Goal: Transaction & Acquisition: Book appointment/travel/reservation

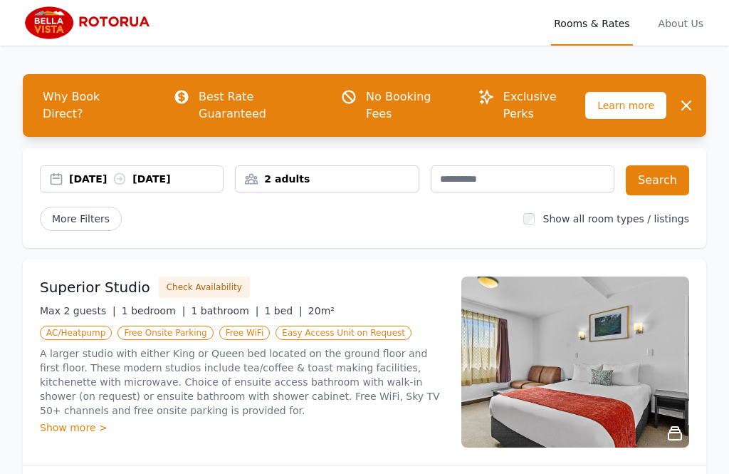
click at [396, 440] on div "Superior Studio Check Availability Max 2 guests | 1 bedroom | 1 bathroom | 1 be…" at bounding box center [365, 361] width 684 height 205
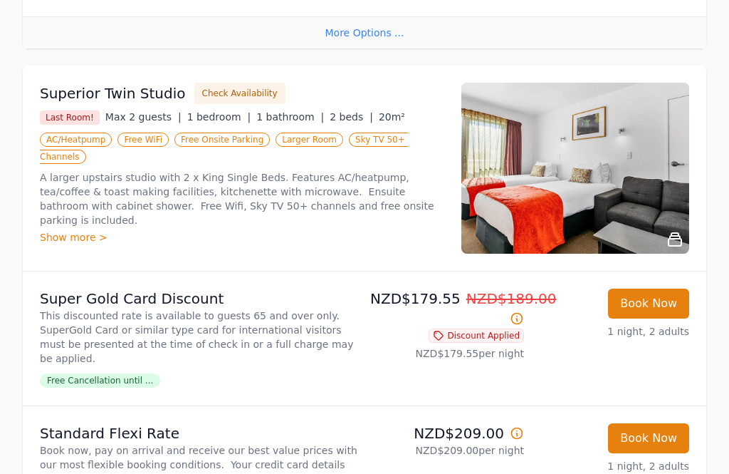
scroll to position [702, 0]
click at [241, 83] on button "Check Availability" at bounding box center [239, 93] width 91 height 21
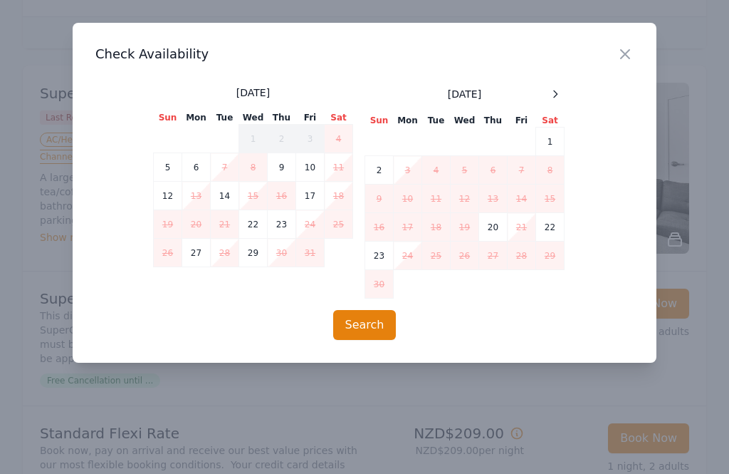
click at [205, 167] on td "6" at bounding box center [196, 167] width 28 height 28
click at [219, 170] on td "7" at bounding box center [225, 167] width 28 height 28
click at [375, 335] on button "Search" at bounding box center [364, 325] width 63 height 30
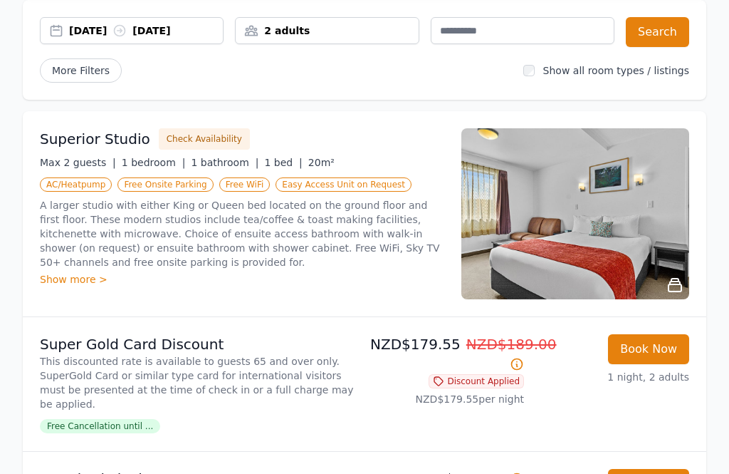
scroll to position [148, 0]
click at [662, 334] on button "Book Now" at bounding box center [648, 349] width 81 height 30
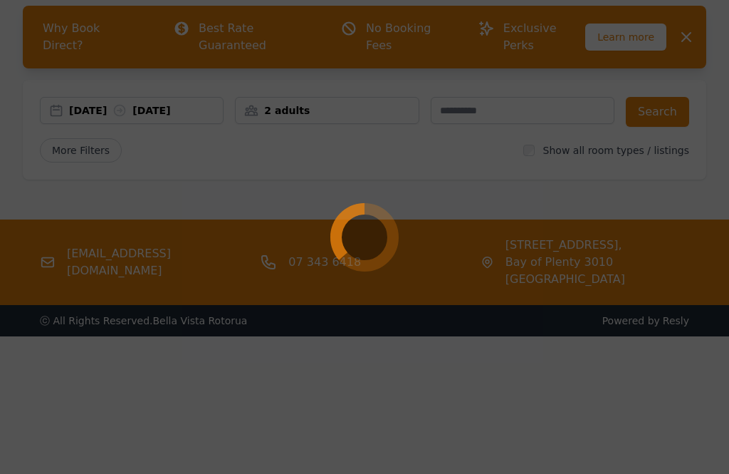
scroll to position [68, 0]
select select "**"
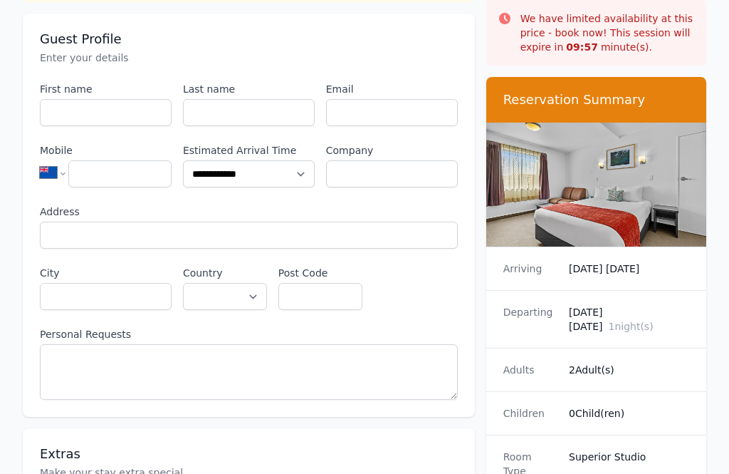
scroll to position [123, 0]
click at [130, 103] on input "First name" at bounding box center [106, 112] width 132 height 27
type input "****"
click at [266, 108] on input "Last name" at bounding box center [249, 112] width 132 height 27
type input "****"
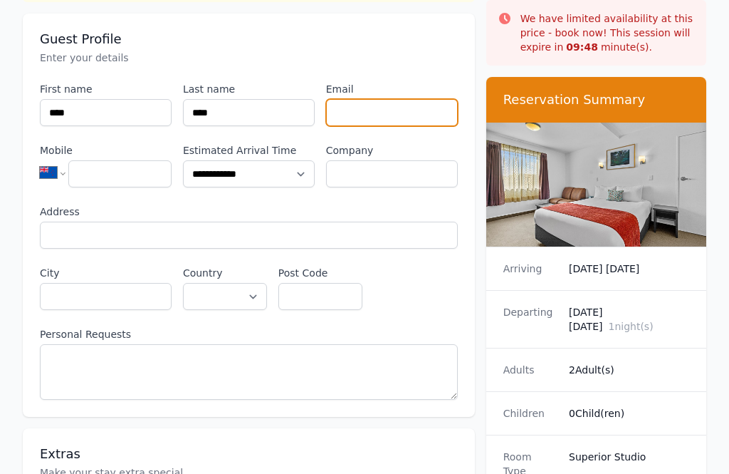
click at [389, 122] on input "Email" at bounding box center [392, 112] width 132 height 27
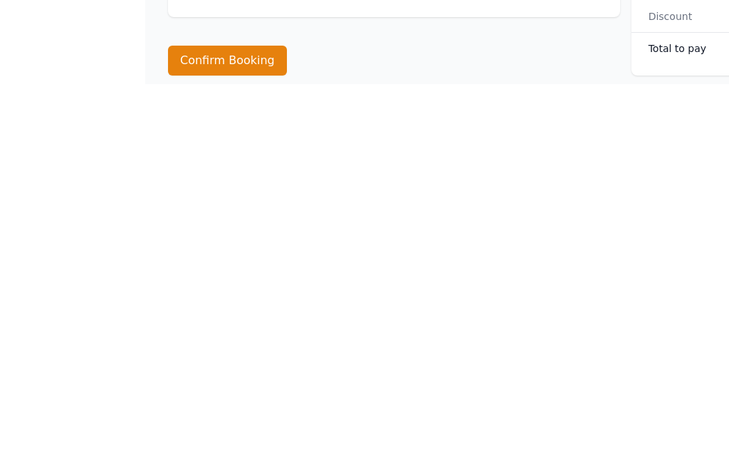
scroll to position [1206, 160]
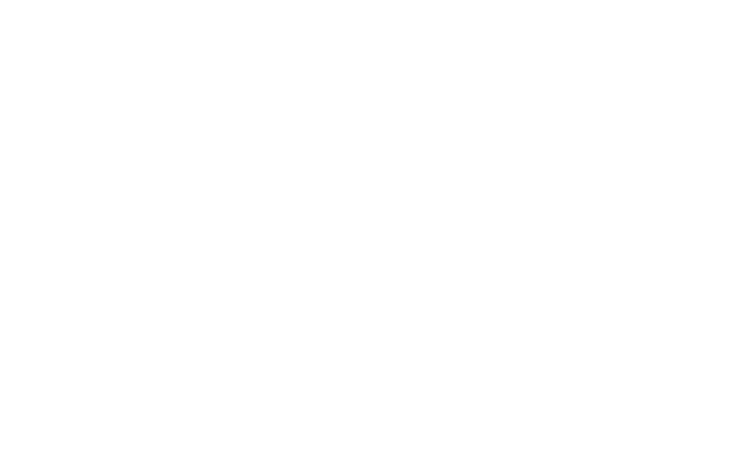
scroll to position [108, 1]
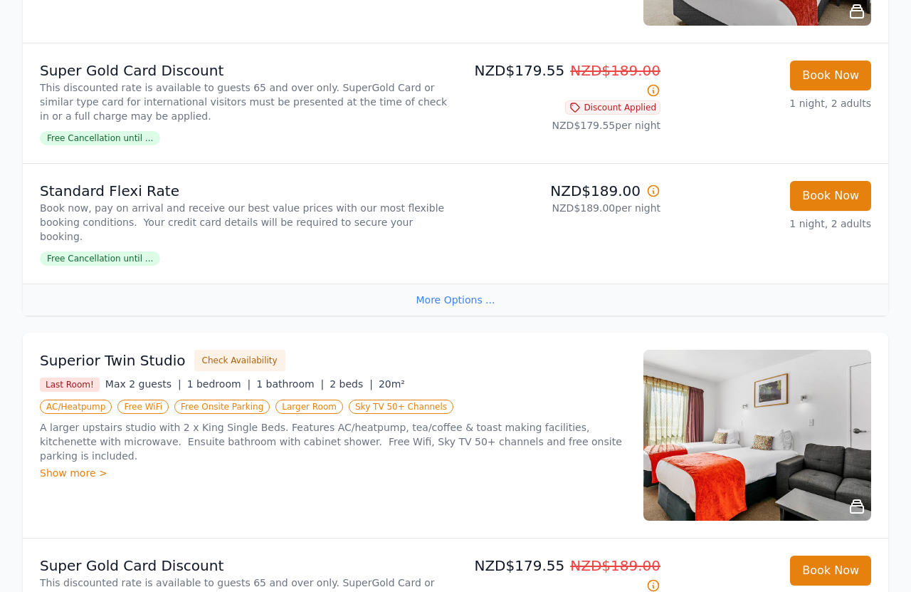
scroll to position [403, 0]
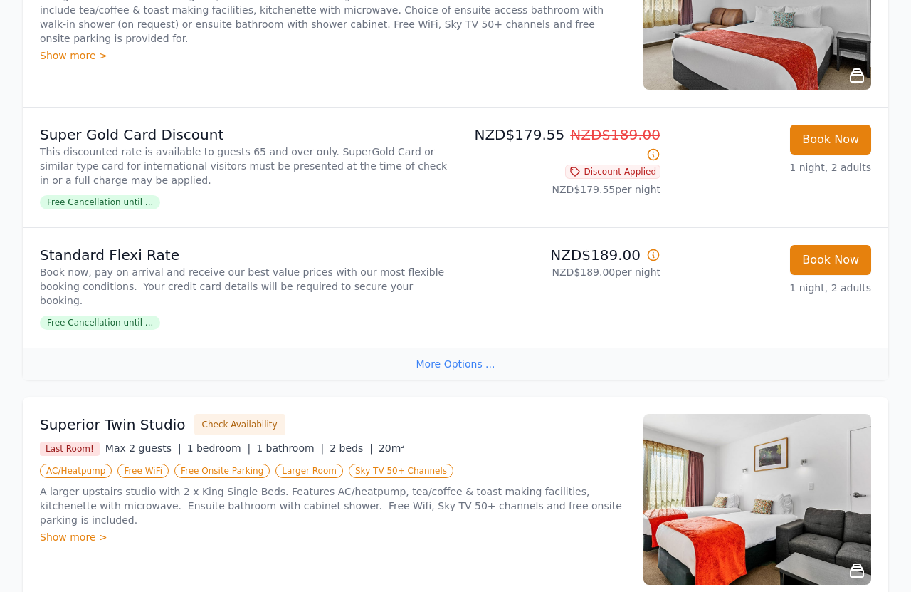
click at [860, 140] on button "Book Now" at bounding box center [830, 140] width 81 height 30
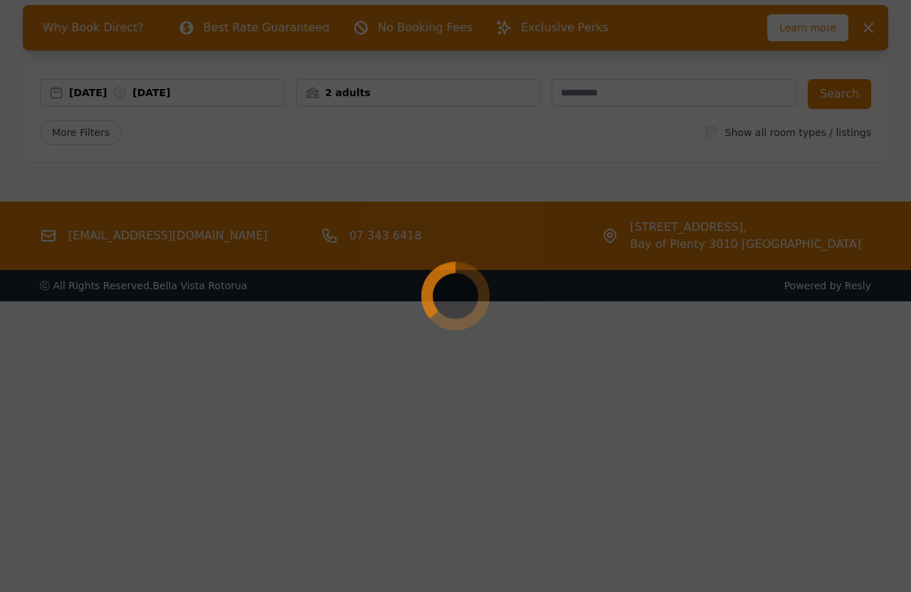
scroll to position [68, 0]
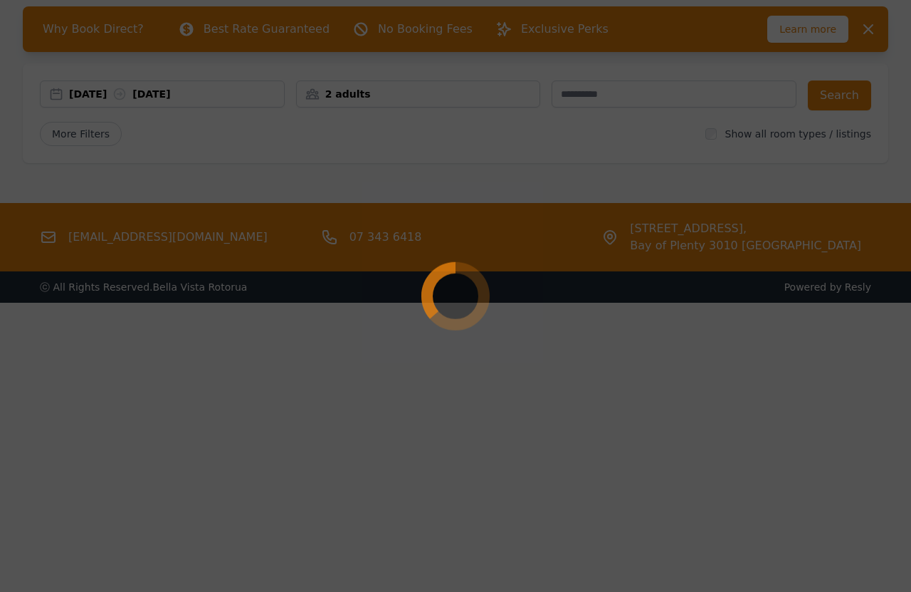
select select "**"
